Goal: Information Seeking & Learning: Learn about a topic

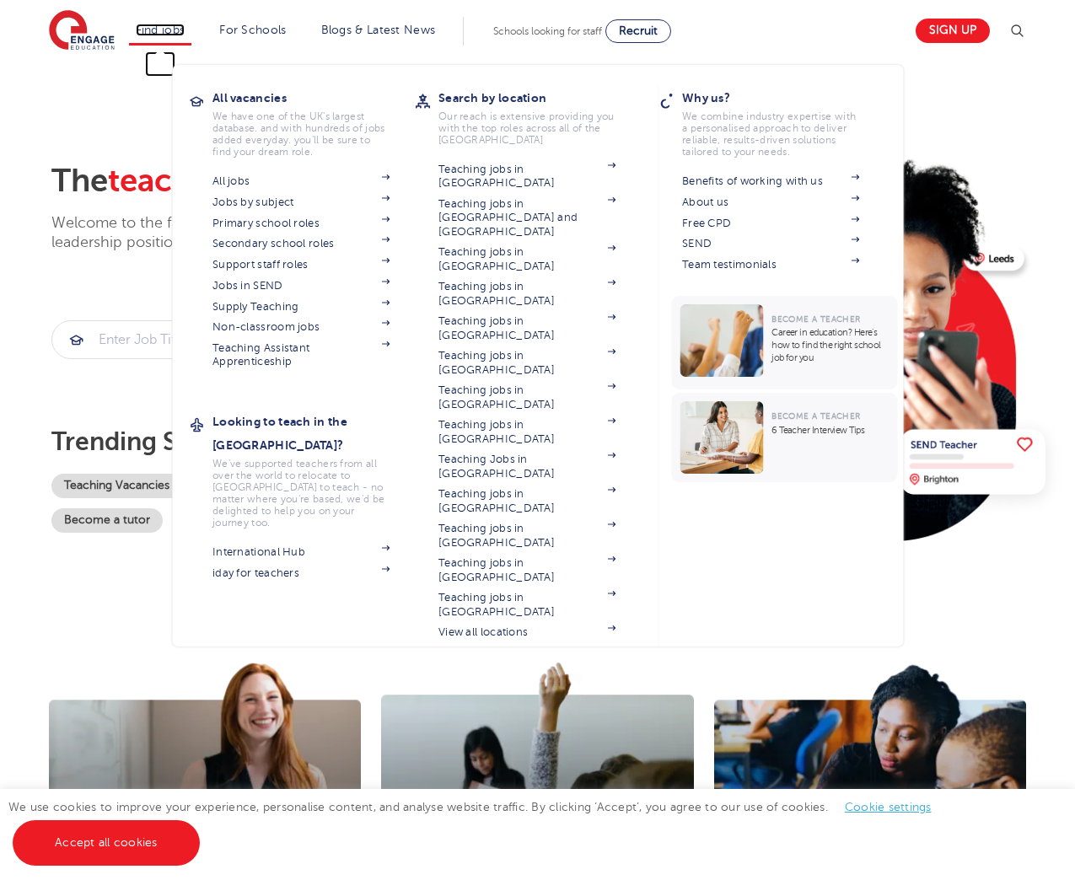
click at [159, 30] on link "Find jobs" at bounding box center [161, 30] width 50 height 13
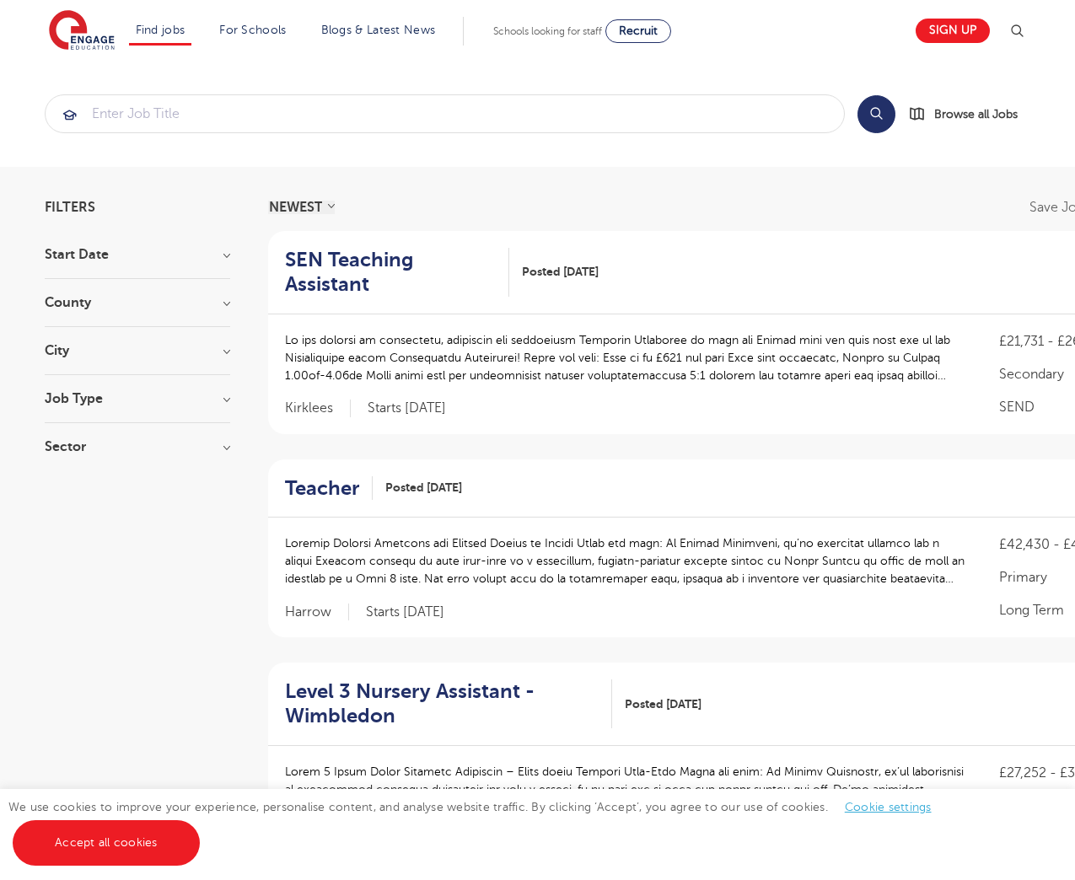
click at [100, 353] on h3 "City" at bounding box center [138, 350] width 186 height 13
click at [62, 532] on button "Show more" at bounding box center [81, 539] width 72 height 15
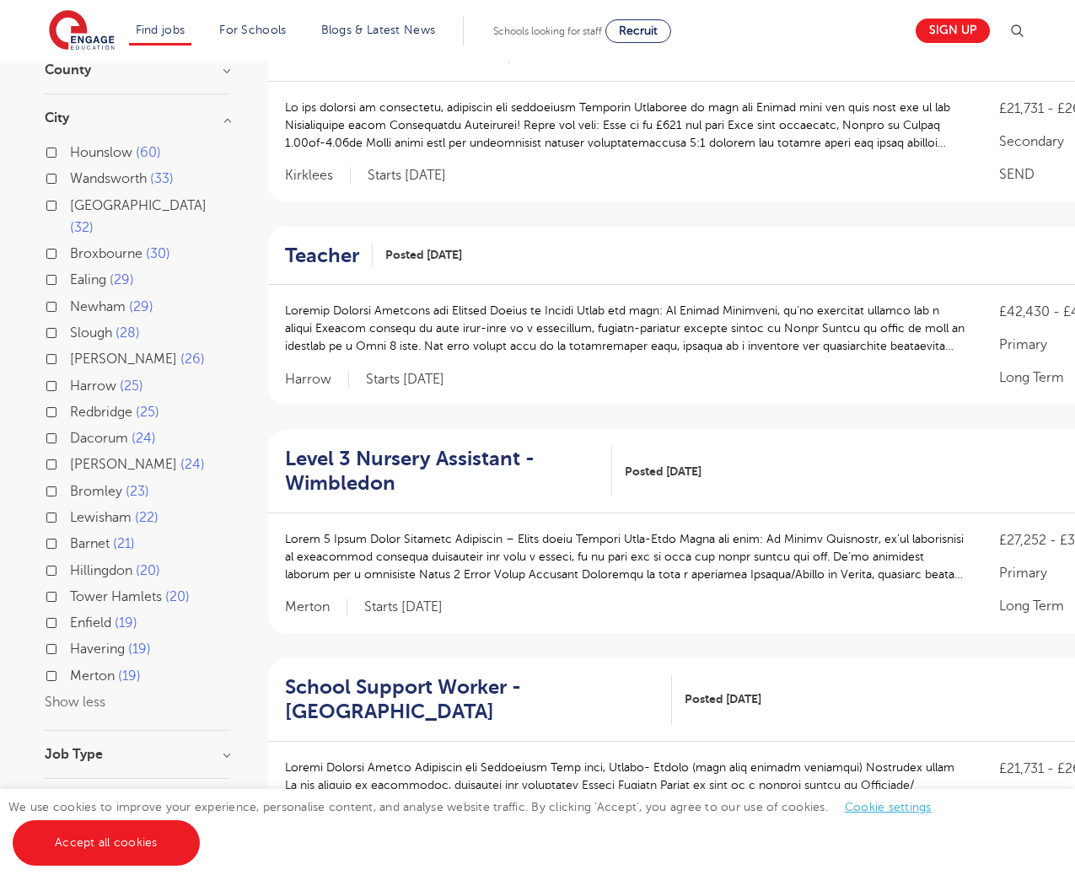
scroll to position [245, 0]
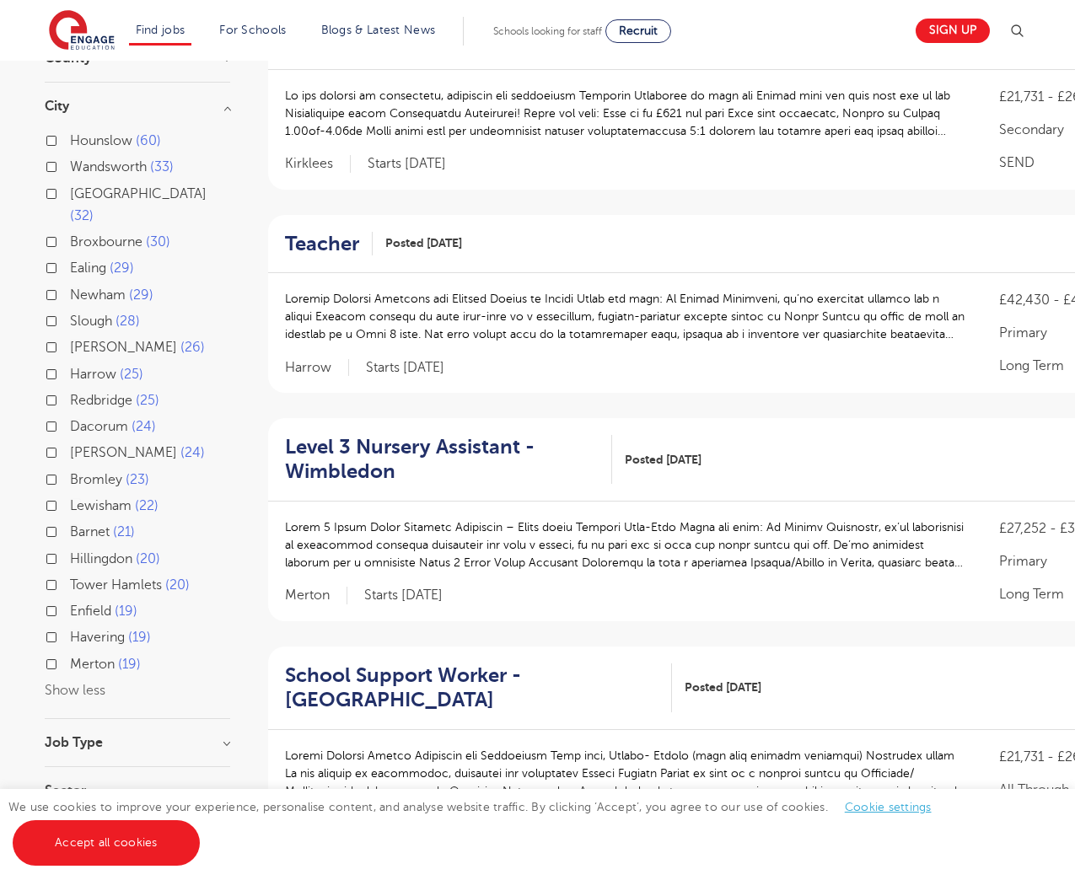
click at [94, 657] on span "Merton" at bounding box center [92, 664] width 45 height 15
click at [81, 657] on input "Merton 19" at bounding box center [75, 662] width 11 height 11
checkbox input "true"
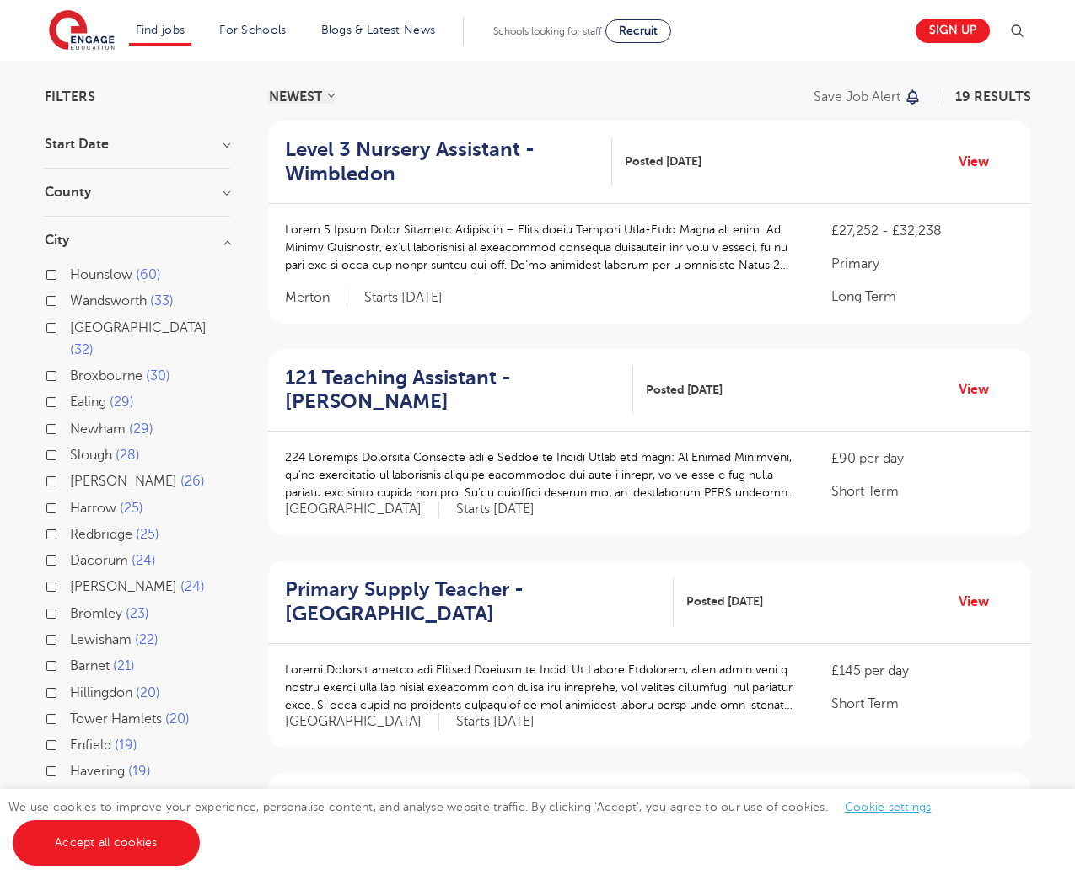
scroll to position [104, 0]
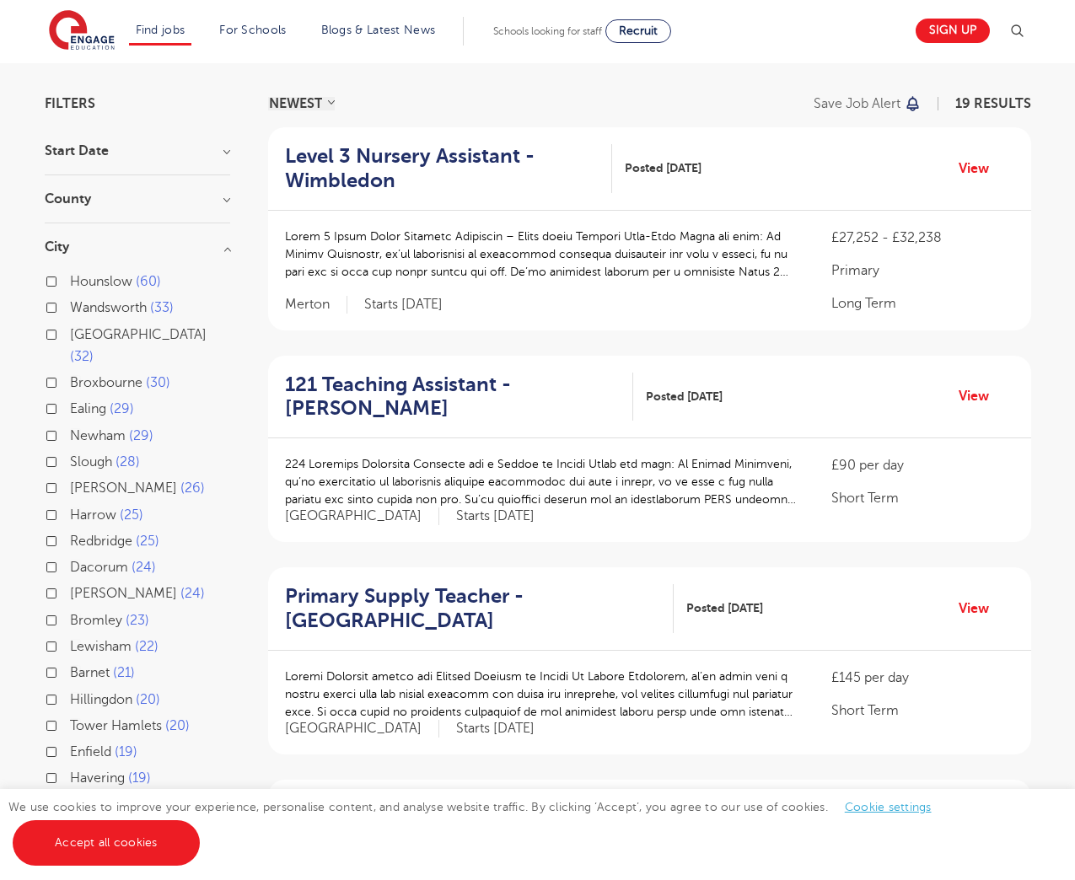
click at [110, 304] on span "Wandsworth" at bounding box center [108, 307] width 77 height 15
click at [81, 304] on input "Wandsworth 33" at bounding box center [75, 305] width 11 height 11
checkbox input "true"
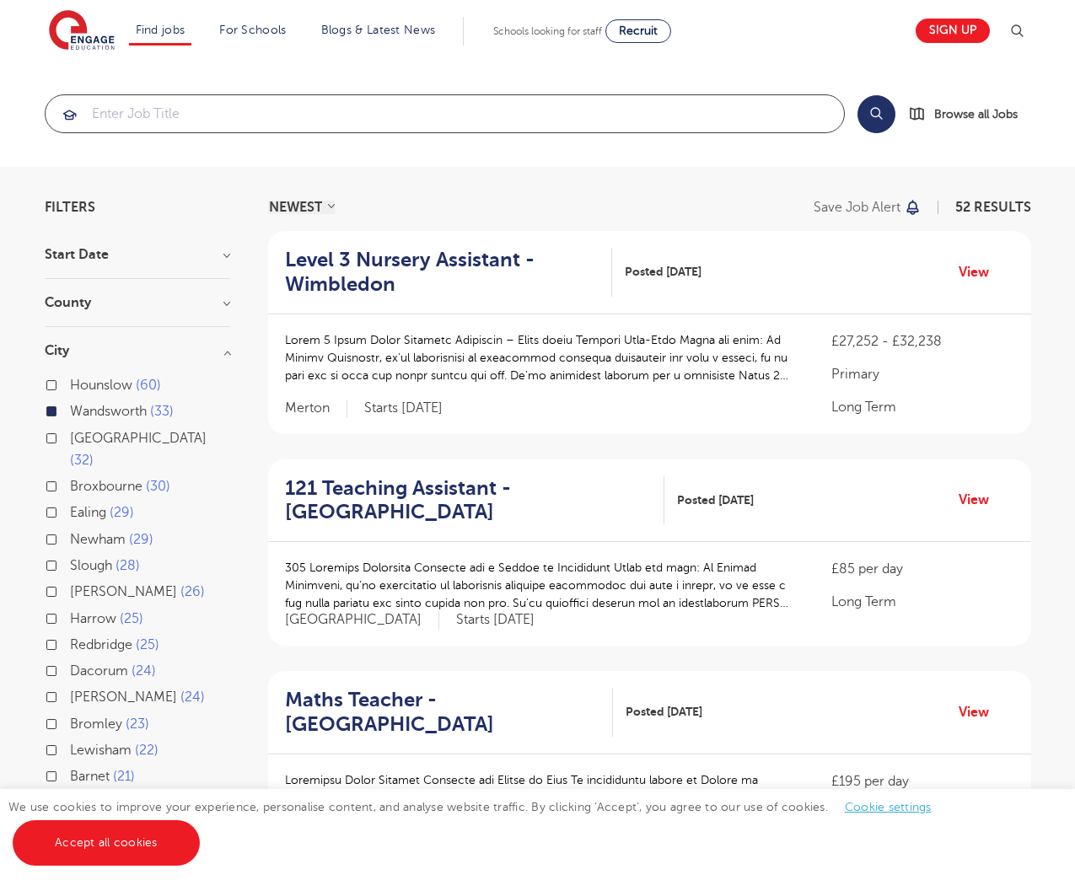
click at [245, 104] on input "search" at bounding box center [445, 113] width 799 height 37
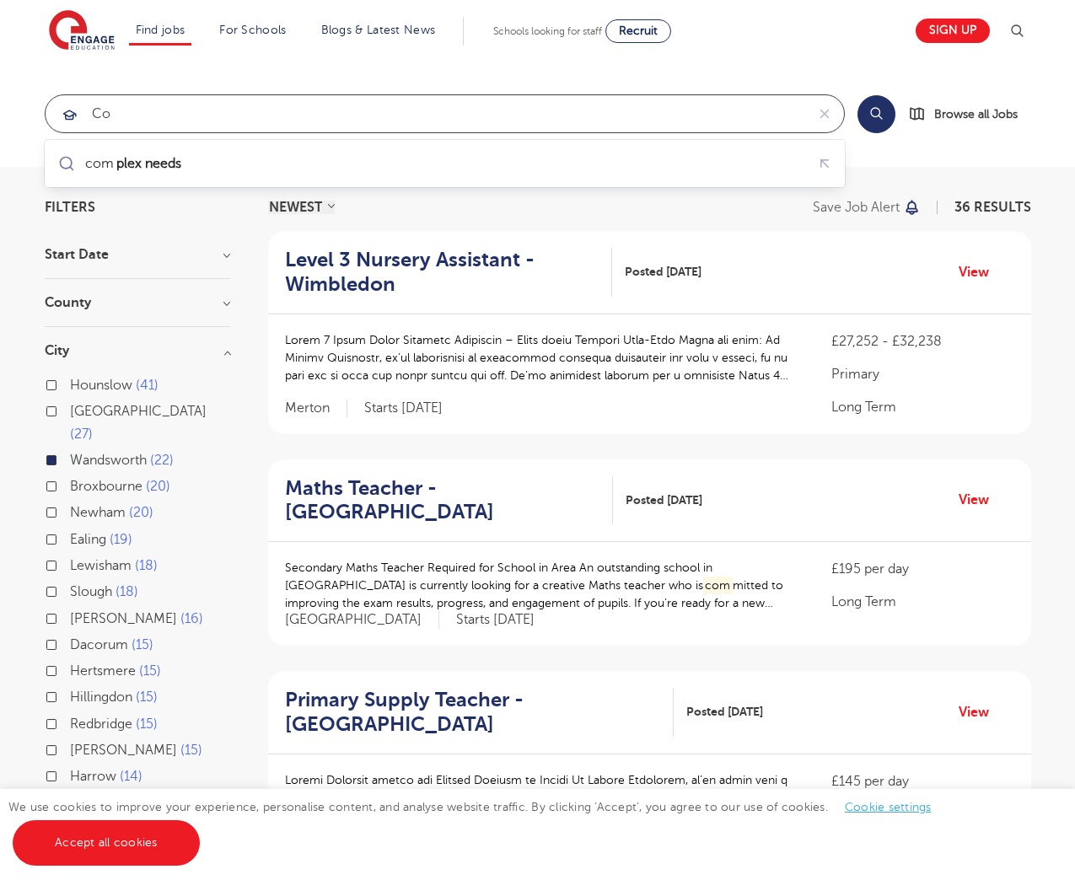
type input "C"
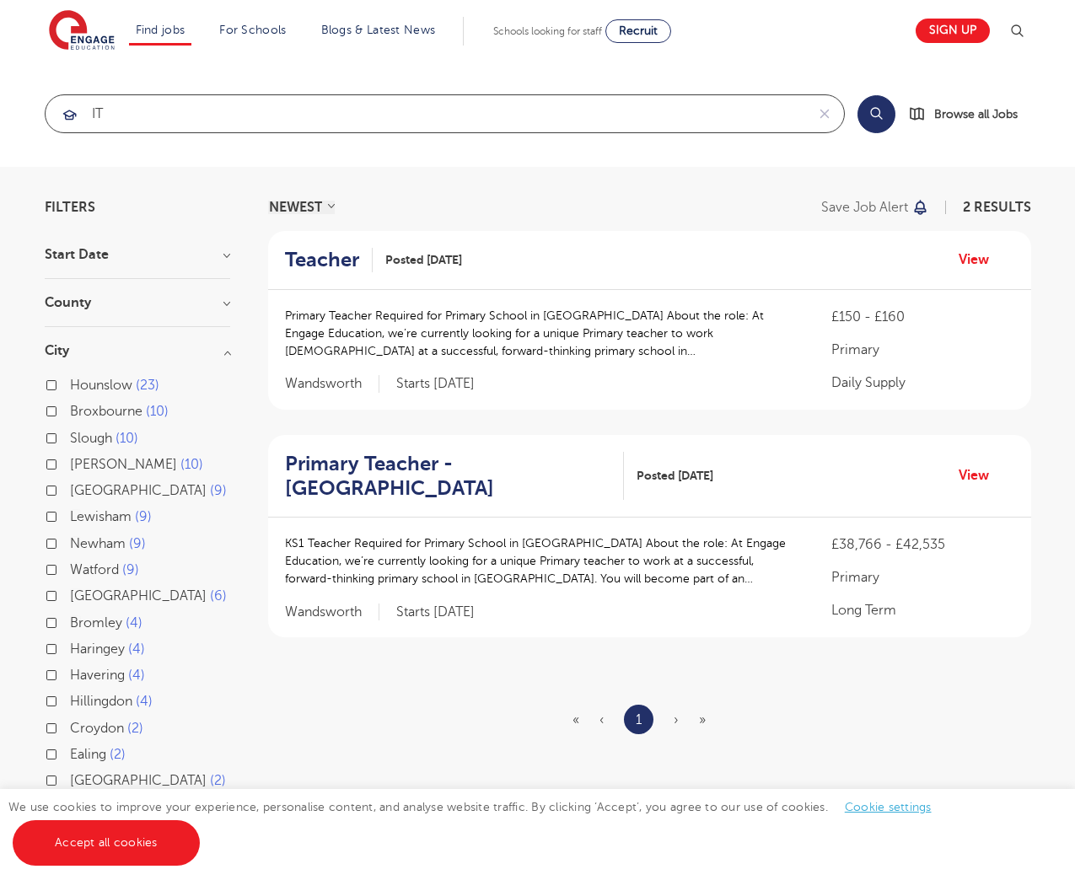
type input "I"
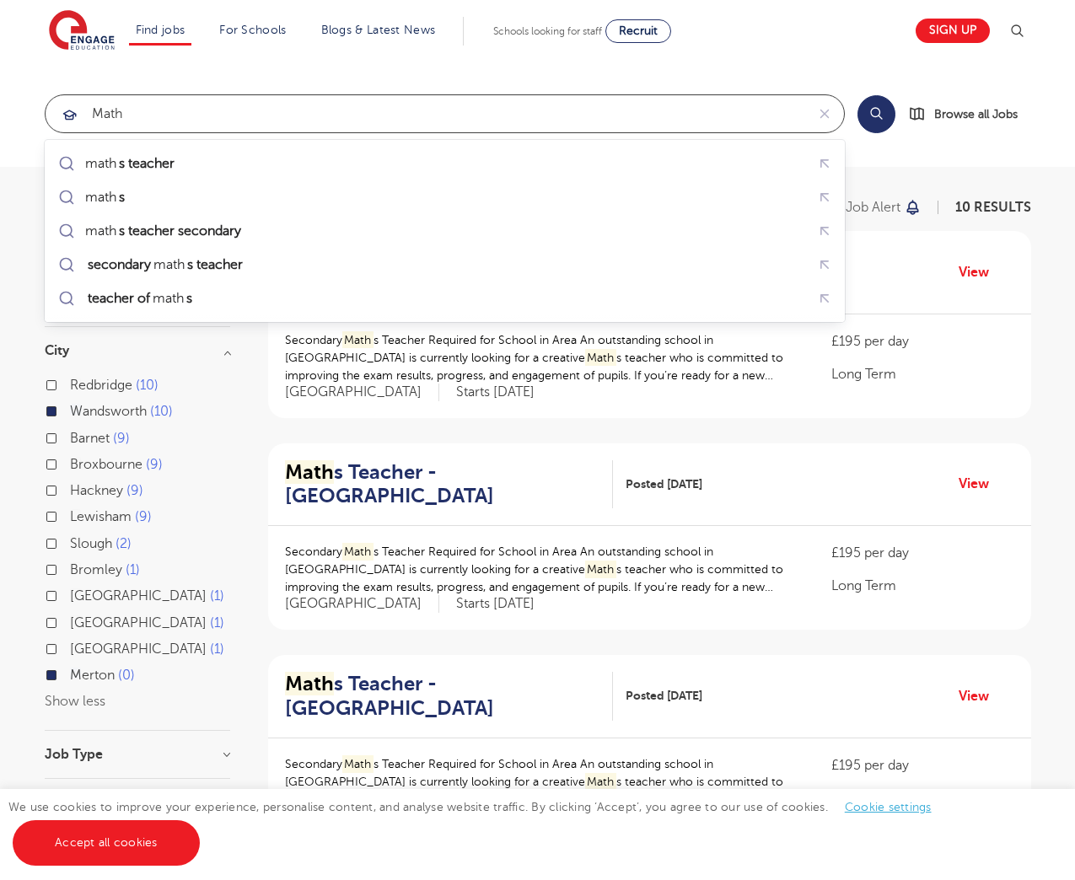
type input "Math"
click at [431, 412] on div "Secondary Math s Teacher Required for School in Area An outstanding school in L…" at bounding box center [649, 367] width 763 height 104
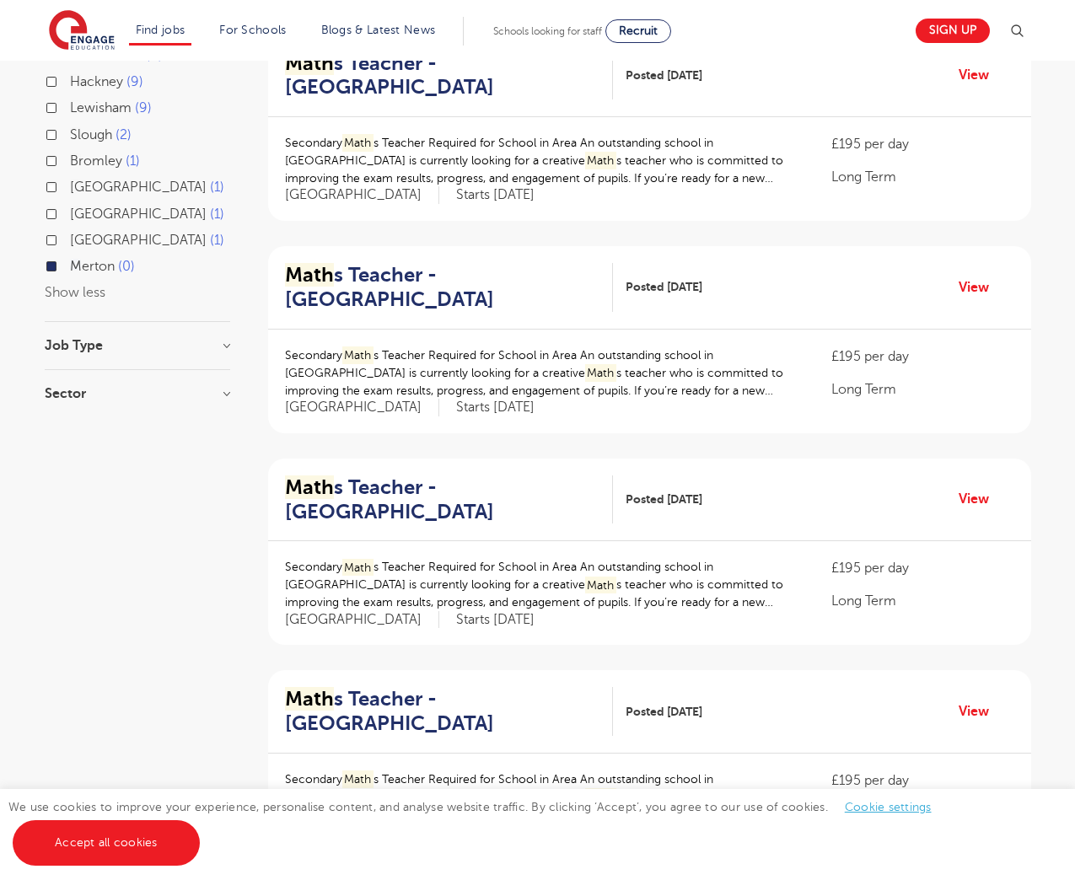
scroll to position [456, 0]
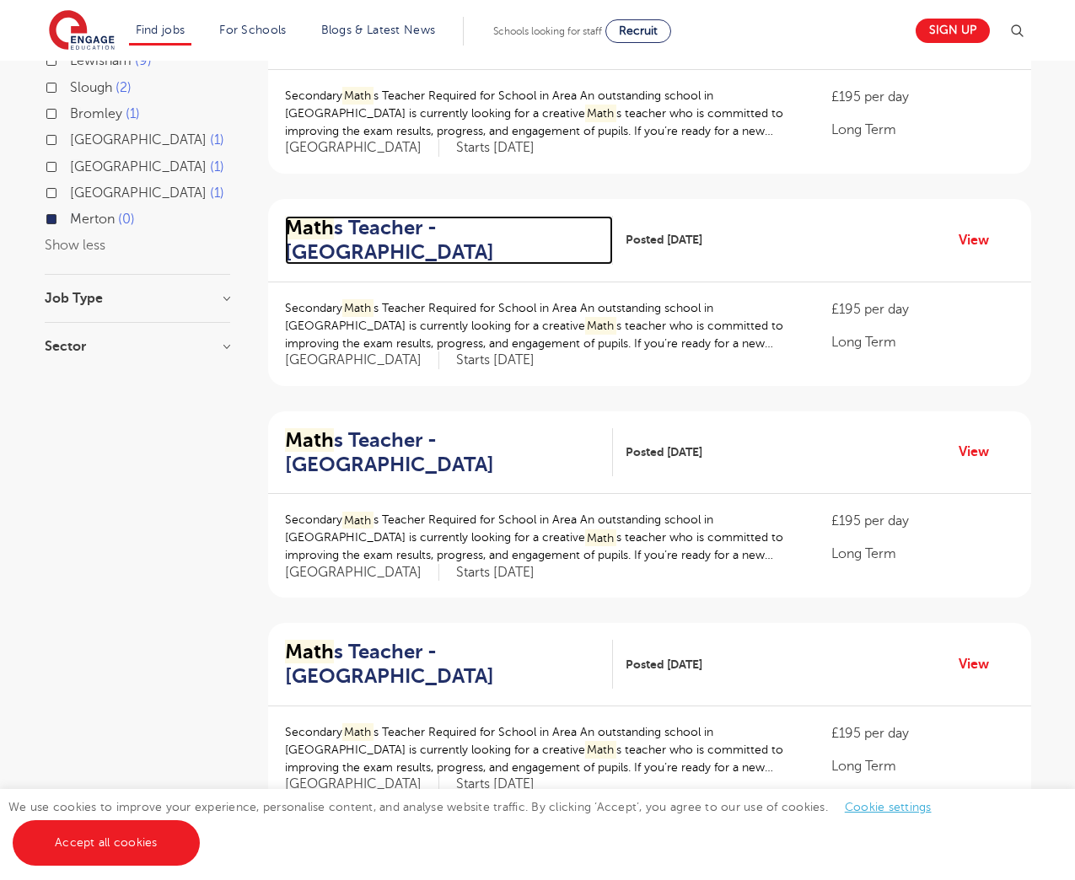
click at [374, 255] on h2 "Math s Teacher - Wandsworth" at bounding box center [442, 240] width 315 height 49
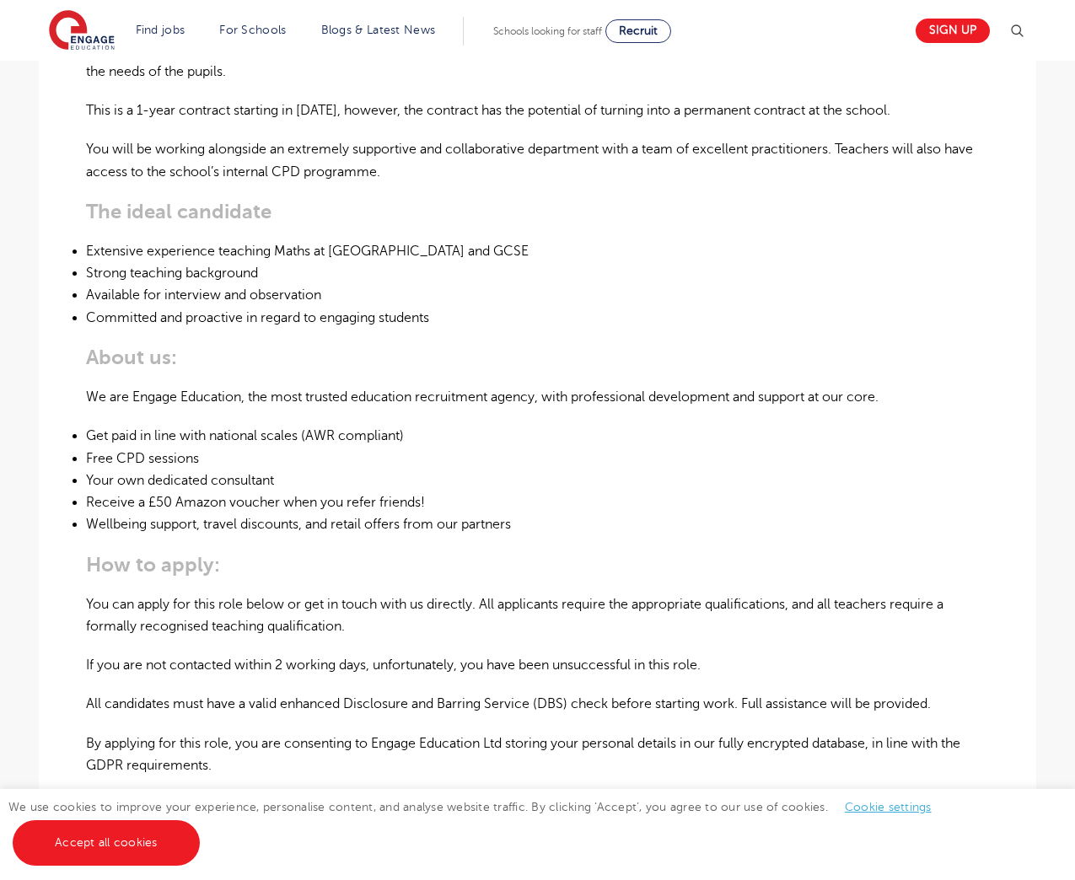
scroll to position [397, 0]
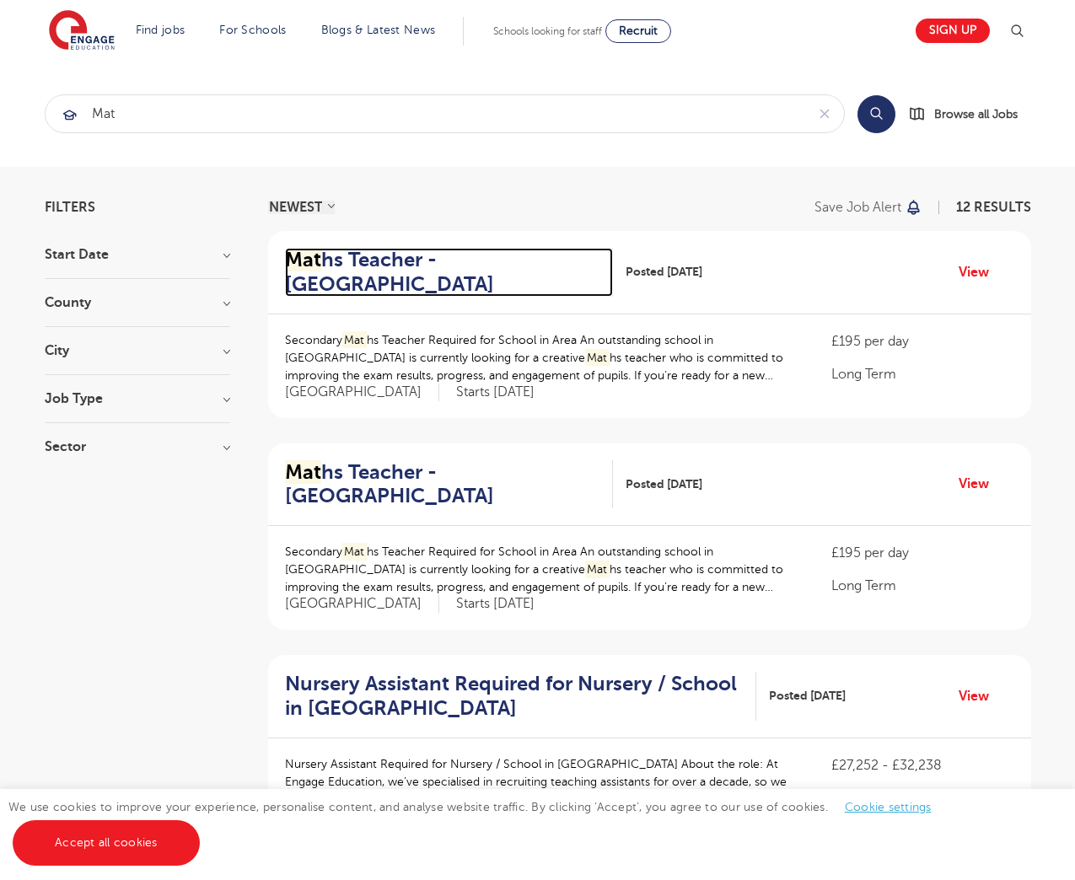
click at [380, 277] on h2 "Mat hs Teacher - Wandsworth" at bounding box center [442, 272] width 315 height 49
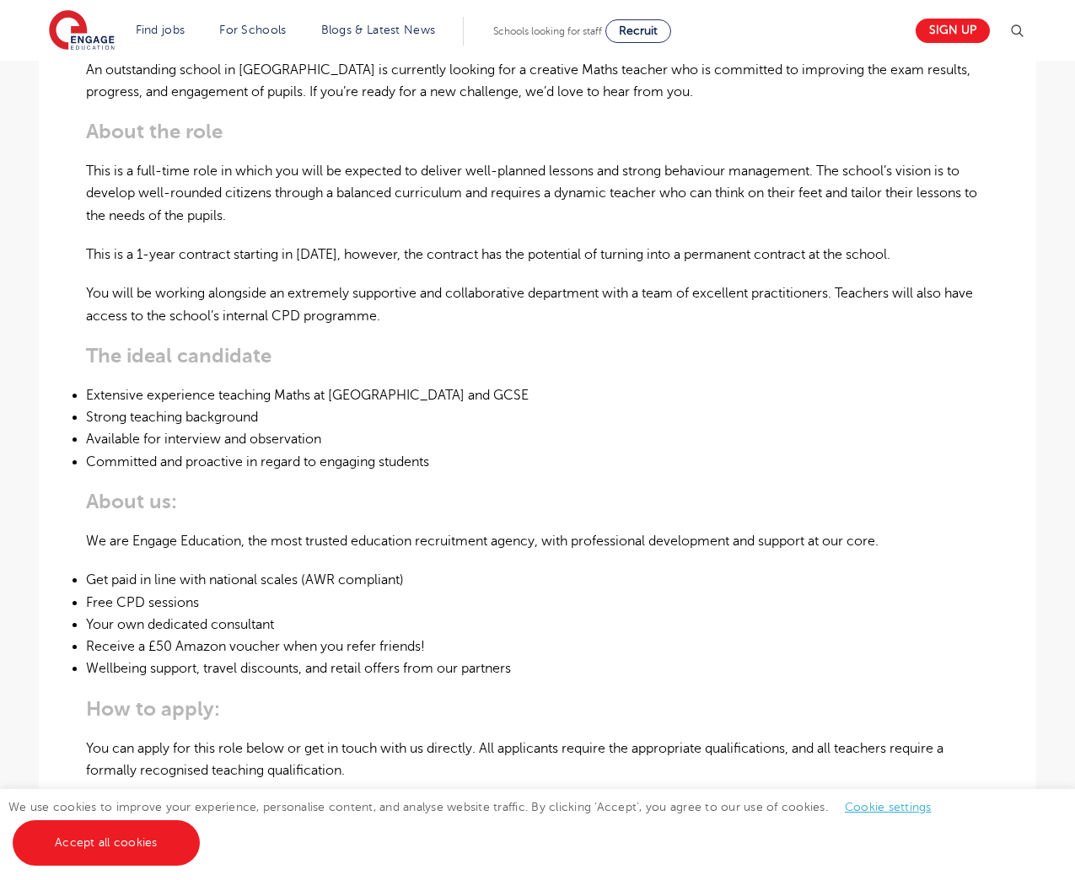
scroll to position [546, 0]
